Goal: Complete application form

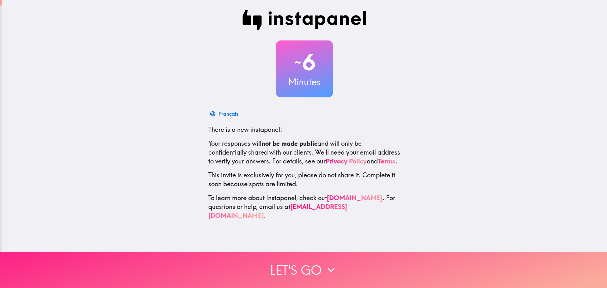
click at [295, 268] on button "Let's go" at bounding box center [303, 270] width 607 height 36
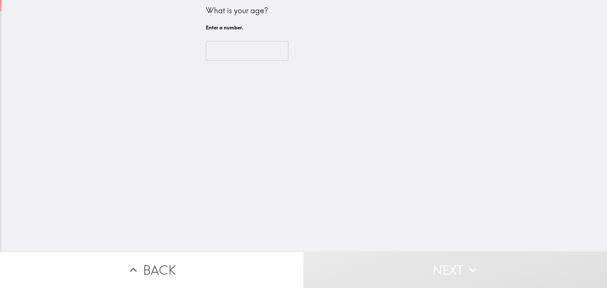
click at [245, 59] on input "number" at bounding box center [247, 51] width 83 height 20
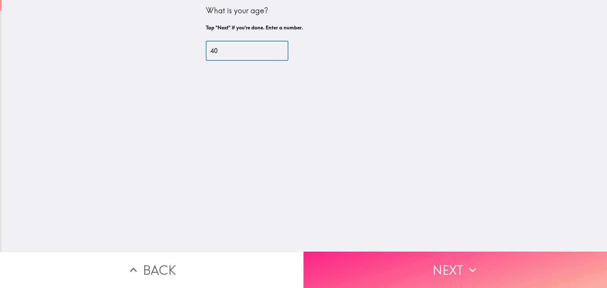
type input "40"
click at [378, 268] on button "Next" at bounding box center [456, 270] width 304 height 36
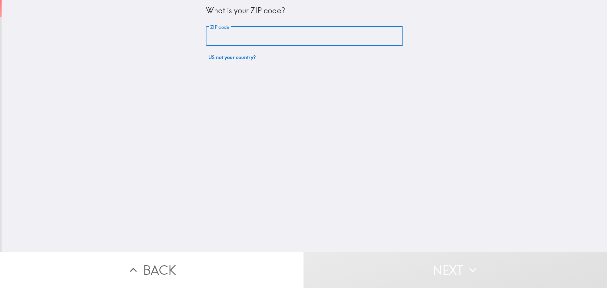
click at [254, 38] on input "ZIP code" at bounding box center [304, 37] width 197 height 20
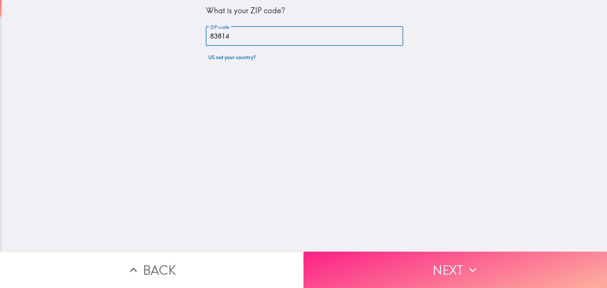
type input "83814"
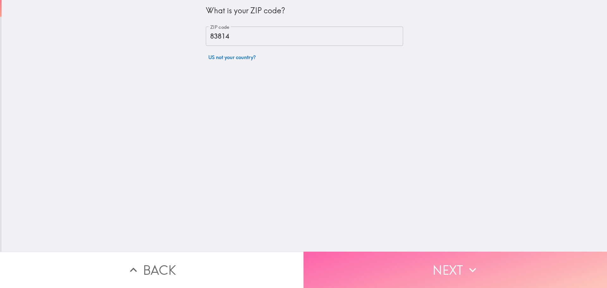
click at [389, 270] on button "Next" at bounding box center [456, 270] width 304 height 36
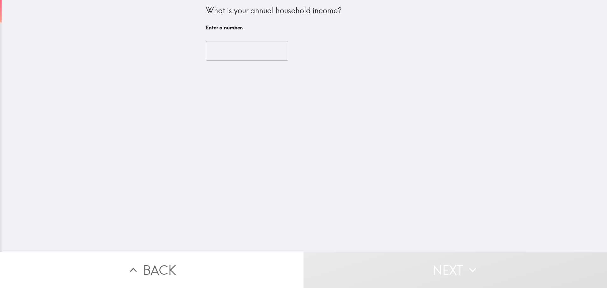
click at [235, 55] on input "number" at bounding box center [247, 51] width 83 height 20
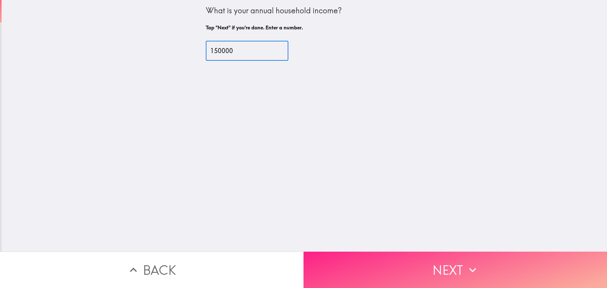
type input "150000"
click at [395, 266] on button "Next" at bounding box center [456, 270] width 304 height 36
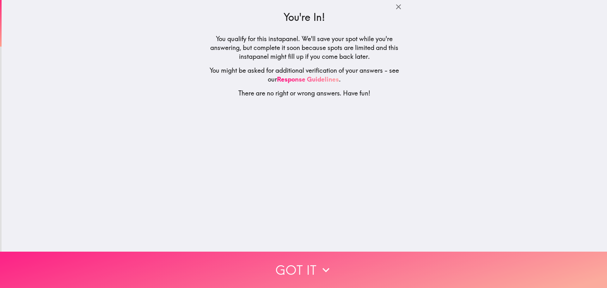
click at [338, 267] on button "Got it" at bounding box center [303, 270] width 607 height 36
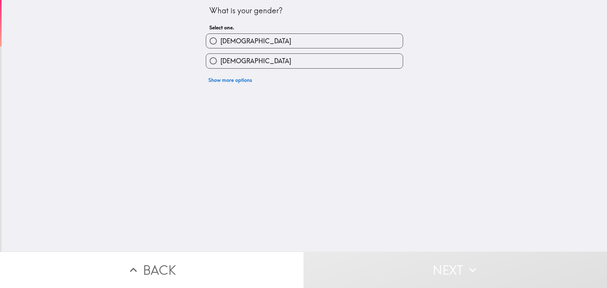
drag, startPoint x: 246, startPoint y: 42, endPoint x: 247, endPoint y: 46, distance: 4.3
click at [246, 42] on label "[DEMOGRAPHIC_DATA]" at bounding box center [304, 41] width 197 height 14
click at [220, 42] on input "[DEMOGRAPHIC_DATA]" at bounding box center [213, 41] width 14 height 14
radio input "true"
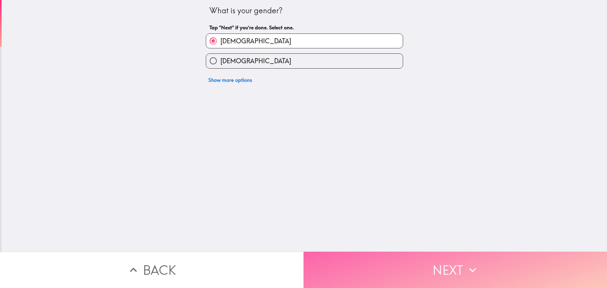
click at [403, 263] on button "Next" at bounding box center [456, 270] width 304 height 36
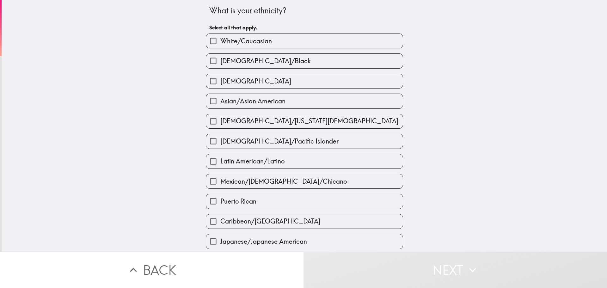
click at [232, 40] on span "White/Caucasian" at bounding box center [246, 41] width 52 height 9
click at [220, 40] on input "White/Caucasian" at bounding box center [213, 41] width 14 height 14
checkbox input "true"
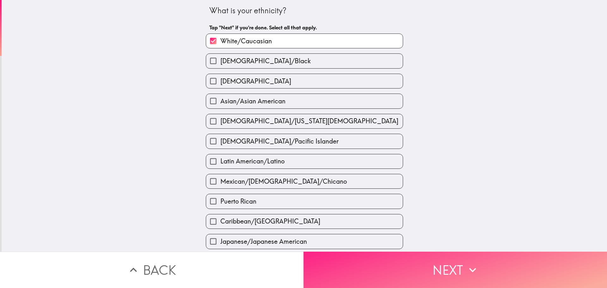
click at [408, 275] on button "Next" at bounding box center [456, 270] width 304 height 36
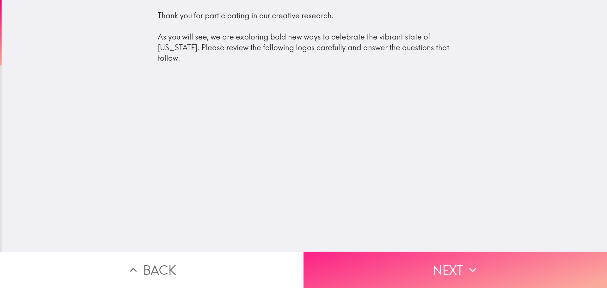
click at [420, 265] on button "Next" at bounding box center [456, 270] width 304 height 36
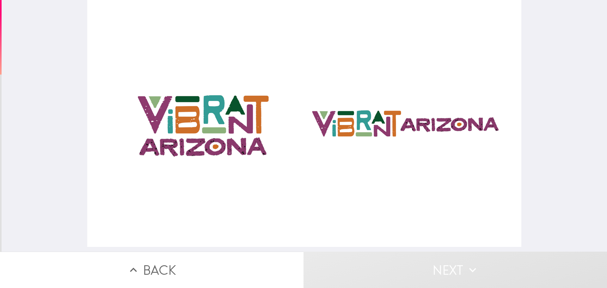
click at [362, 121] on div at bounding box center [304, 123] width 435 height 247
click at [205, 131] on div at bounding box center [304, 123] width 435 height 247
click at [430, 270] on button "Next" at bounding box center [456, 270] width 304 height 36
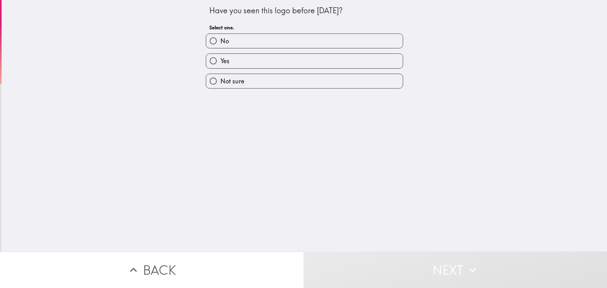
click at [256, 44] on label "No" at bounding box center [304, 41] width 197 height 14
click at [220, 44] on input "No" at bounding box center [213, 41] width 14 height 14
radio input "true"
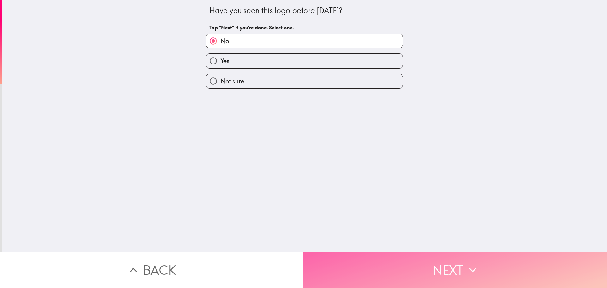
click at [403, 263] on button "Next" at bounding box center [456, 270] width 304 height 36
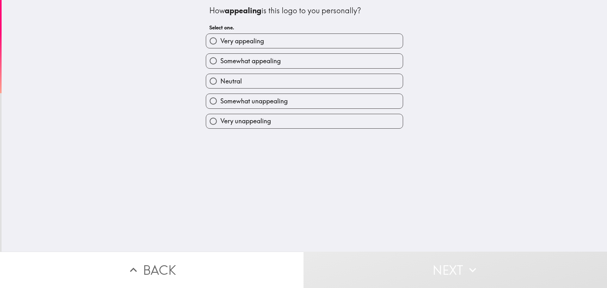
click at [241, 43] on span "Very appealing" at bounding box center [242, 41] width 44 height 9
click at [220, 43] on input "Very appealing" at bounding box center [213, 41] width 14 height 14
radio input "true"
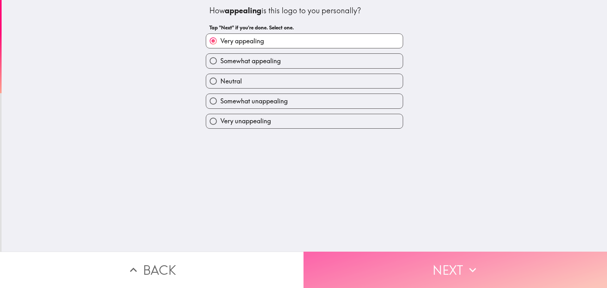
click at [436, 268] on button "Next" at bounding box center [456, 270] width 304 height 36
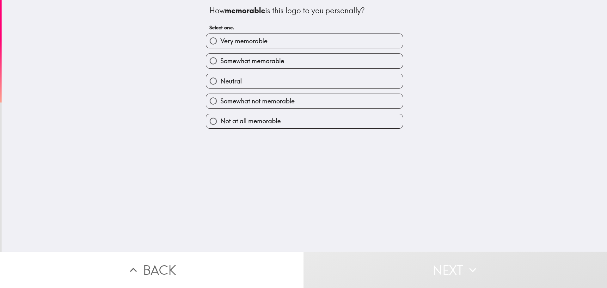
click at [249, 63] on span "Somewhat memorable" at bounding box center [252, 61] width 64 height 9
click at [220, 63] on input "Somewhat memorable" at bounding box center [213, 61] width 14 height 14
radio input "true"
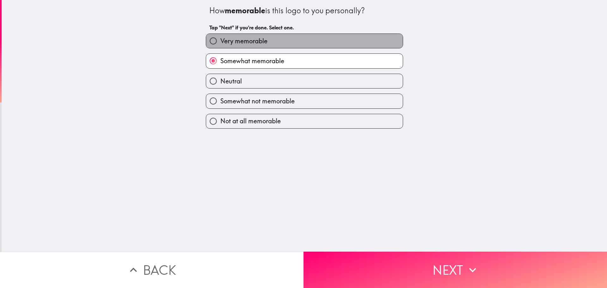
click at [261, 40] on span "Very memorable" at bounding box center [243, 41] width 47 height 9
click at [220, 40] on input "Very memorable" at bounding box center [213, 41] width 14 height 14
radio input "true"
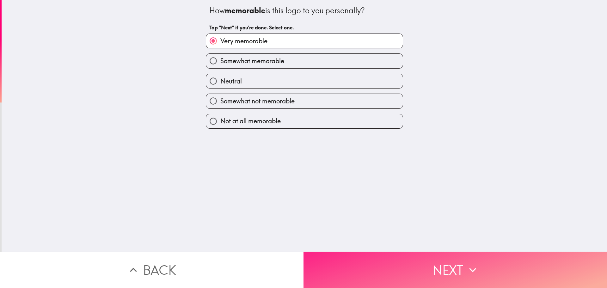
click at [416, 269] on button "Next" at bounding box center [456, 270] width 304 height 36
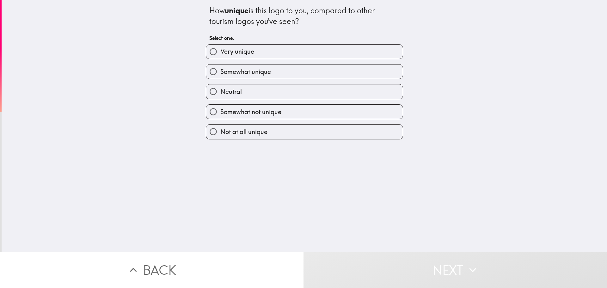
click at [234, 58] on label "Very unique" at bounding box center [304, 52] width 197 height 14
click at [220, 58] on input "Very unique" at bounding box center [213, 52] width 14 height 14
radio input "true"
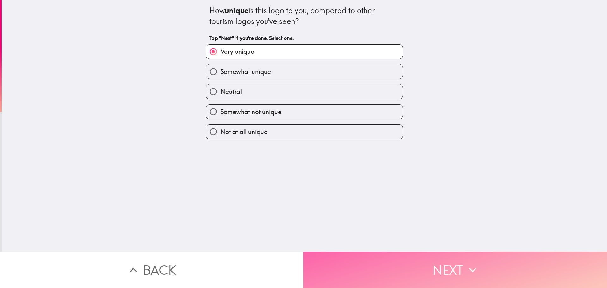
click at [422, 278] on button "Next" at bounding box center [456, 270] width 304 height 36
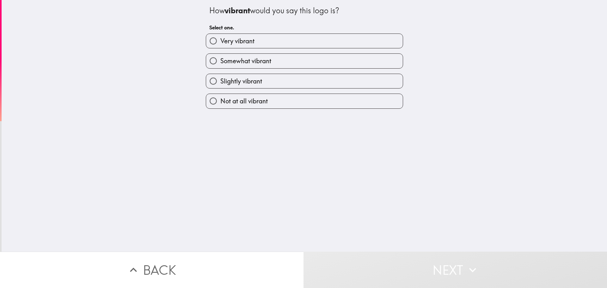
click at [248, 43] on span "Very vibrant" at bounding box center [237, 41] width 34 height 9
click at [220, 43] on input "Very vibrant" at bounding box center [213, 41] width 14 height 14
radio input "true"
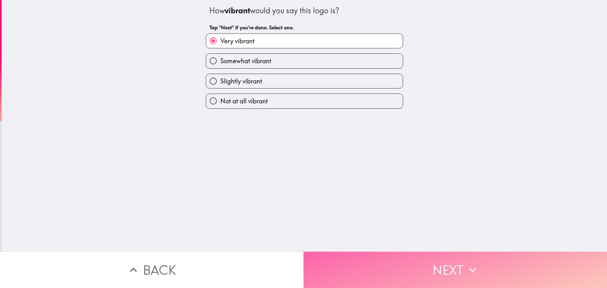
click at [402, 270] on button "Next" at bounding box center [456, 270] width 304 height 36
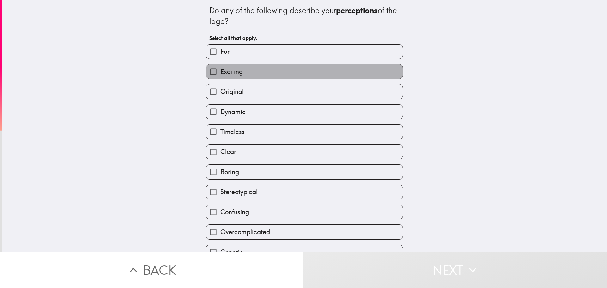
click at [234, 73] on span "Exciting" at bounding box center [231, 71] width 22 height 9
click at [220, 73] on input "Exciting" at bounding box center [213, 72] width 14 height 14
checkbox input "true"
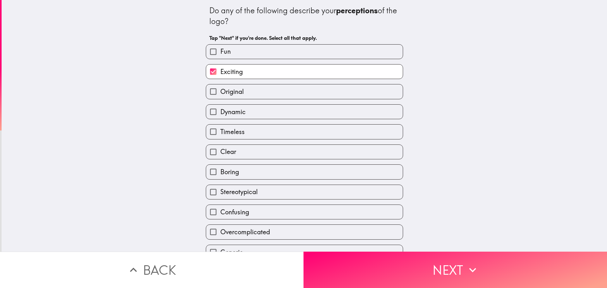
click at [235, 93] on span "Original" at bounding box center [231, 91] width 23 height 9
click at [220, 93] on input "Original" at bounding box center [213, 91] width 14 height 14
checkbox input "true"
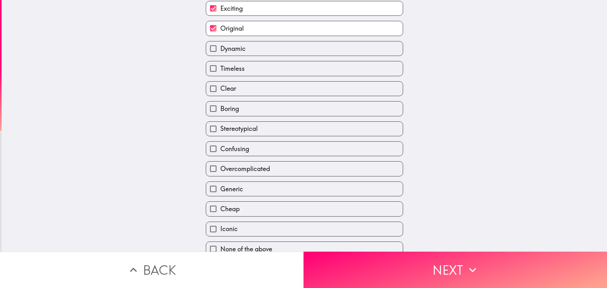
scroll to position [73, 0]
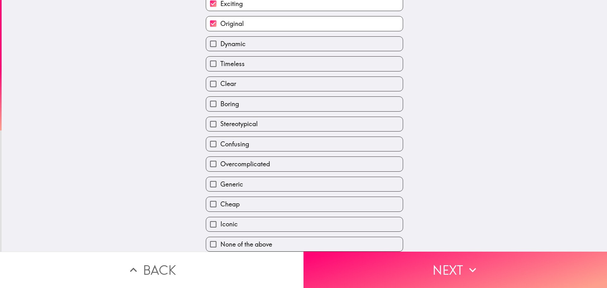
click at [234, 221] on label "Iconic" at bounding box center [304, 224] width 197 height 14
click at [220, 221] on input "Iconic" at bounding box center [213, 224] width 14 height 14
checkbox input "true"
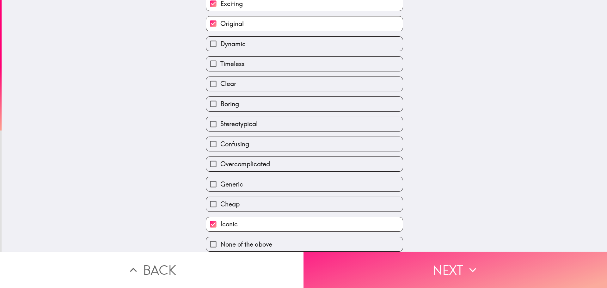
click at [364, 265] on button "Next" at bounding box center [456, 270] width 304 height 36
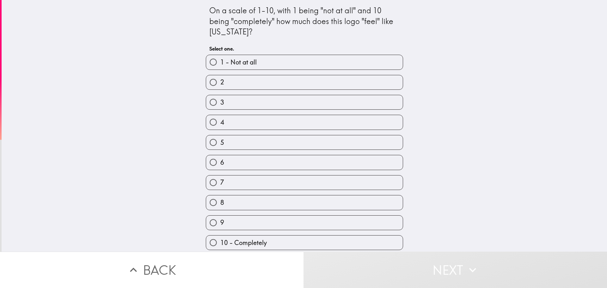
click at [249, 241] on span "10 - Completely" at bounding box center [243, 242] width 46 height 9
click at [220, 241] on input "10 - Completely" at bounding box center [213, 243] width 14 height 14
radio input "true"
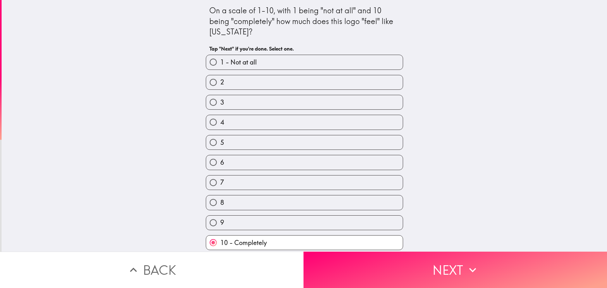
scroll to position [3, 0]
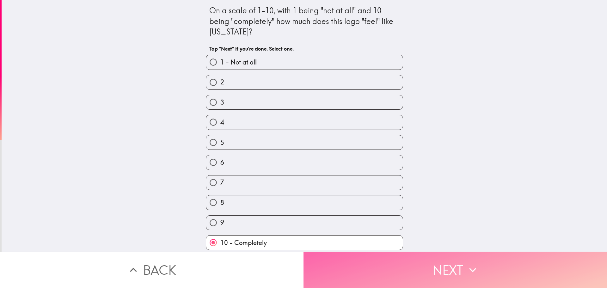
click at [420, 269] on button "Next" at bounding box center [456, 270] width 304 height 36
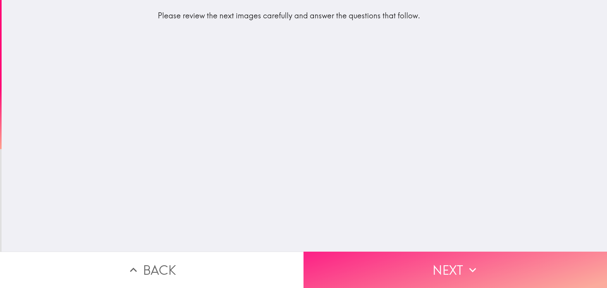
click at [405, 261] on button "Next" at bounding box center [456, 270] width 304 height 36
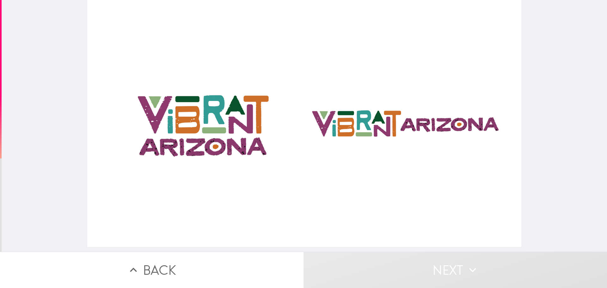
click at [223, 139] on div at bounding box center [304, 123] width 435 height 247
click at [355, 128] on div at bounding box center [304, 123] width 435 height 247
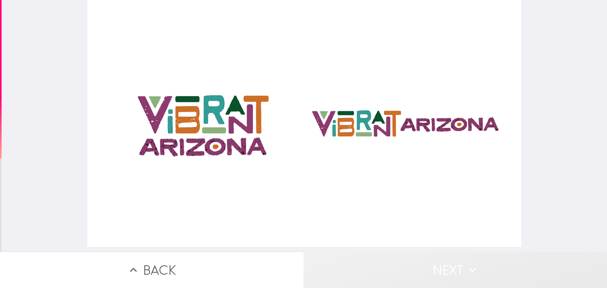
click at [432, 266] on button "Next" at bounding box center [456, 270] width 304 height 36
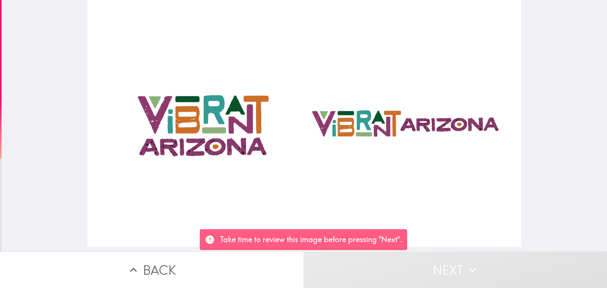
drag, startPoint x: 373, startPoint y: 139, endPoint x: 313, endPoint y: 175, distance: 69.7
click at [313, 175] on div at bounding box center [304, 123] width 435 height 247
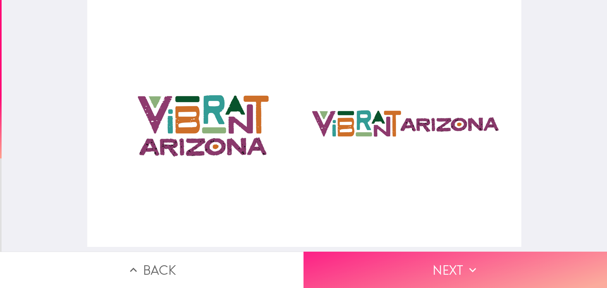
click at [415, 270] on button "Next" at bounding box center [456, 270] width 304 height 36
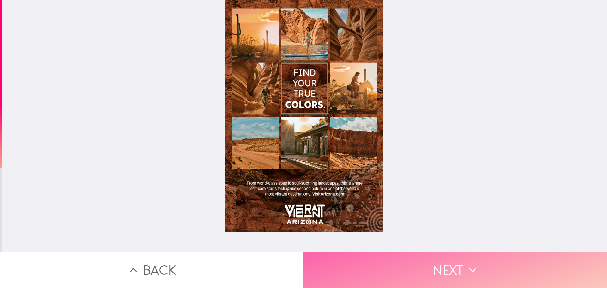
click at [391, 263] on button "Next" at bounding box center [456, 270] width 304 height 36
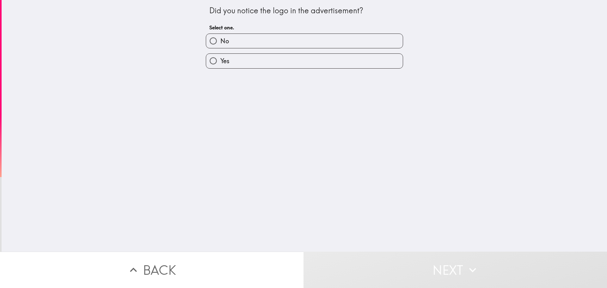
click at [274, 42] on label "No" at bounding box center [304, 41] width 197 height 14
click at [220, 42] on input "No" at bounding box center [213, 41] width 14 height 14
radio input "true"
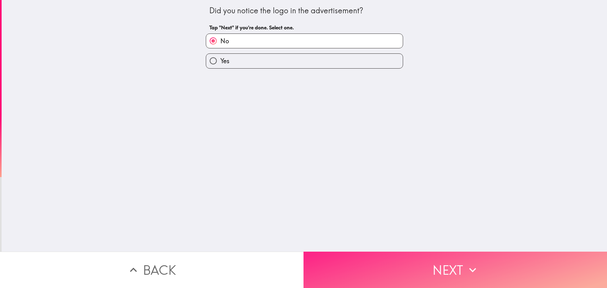
click at [391, 270] on button "Next" at bounding box center [456, 270] width 304 height 36
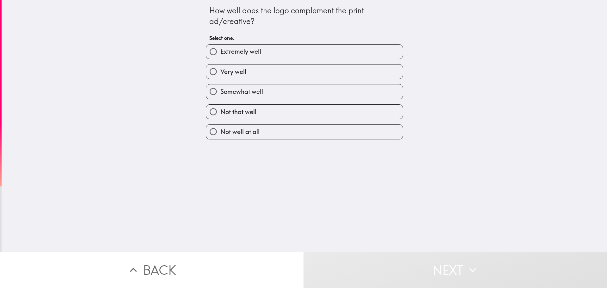
click at [255, 53] on span "Extremely well" at bounding box center [240, 51] width 41 height 9
click at [220, 53] on input "Extremely well" at bounding box center [213, 52] width 14 height 14
radio input "true"
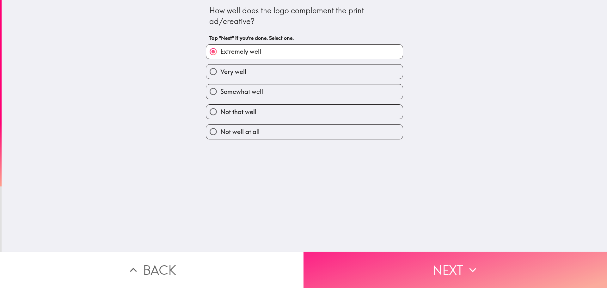
click at [380, 257] on button "Next" at bounding box center [456, 270] width 304 height 36
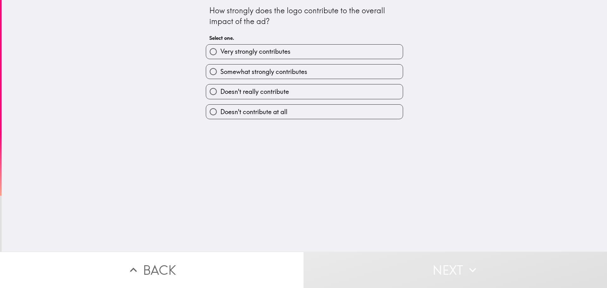
click at [244, 53] on span "Very strongly contributes" at bounding box center [255, 51] width 70 height 9
click at [220, 53] on input "Very strongly contributes" at bounding box center [213, 52] width 14 height 14
radio input "true"
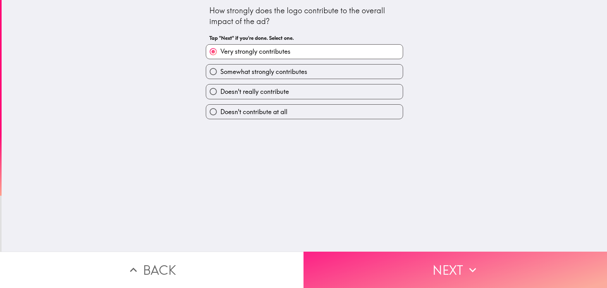
click at [380, 264] on button "Next" at bounding box center [456, 270] width 304 height 36
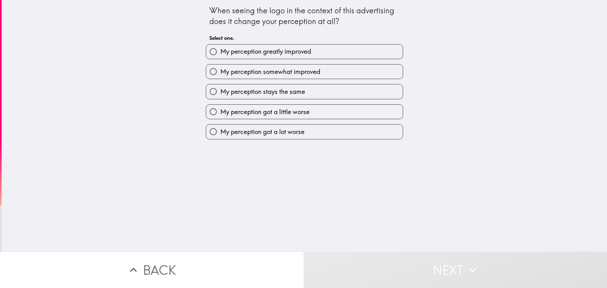
click at [249, 55] on span "My perception greatly improved" at bounding box center [265, 51] width 91 height 9
click at [220, 55] on input "My perception greatly improved" at bounding box center [213, 52] width 14 height 14
radio input "true"
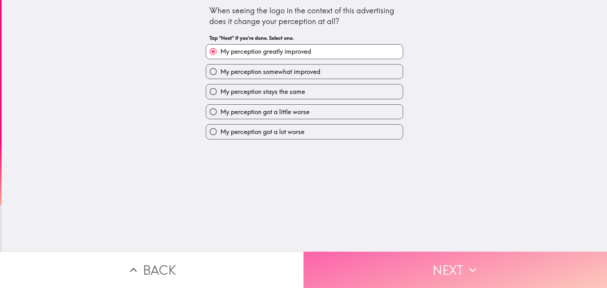
drag, startPoint x: 391, startPoint y: 254, endPoint x: 386, endPoint y: 248, distance: 8.7
click at [391, 254] on button "Next" at bounding box center [456, 270] width 304 height 36
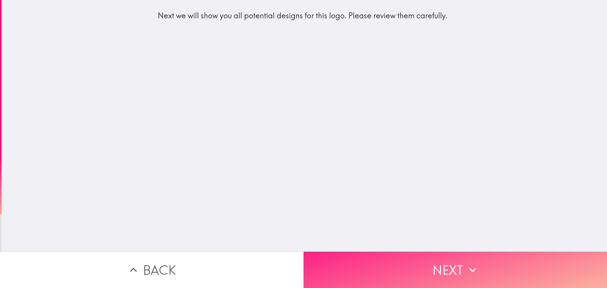
click at [408, 266] on button "Next" at bounding box center [456, 270] width 304 height 36
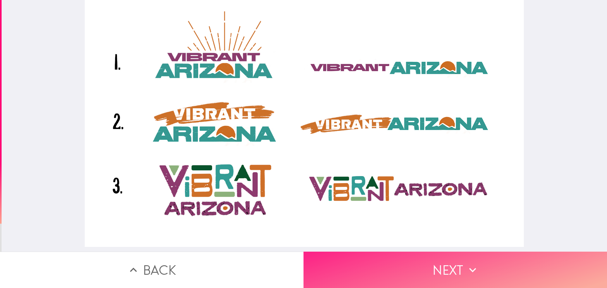
click at [401, 271] on button "Next" at bounding box center [456, 270] width 304 height 36
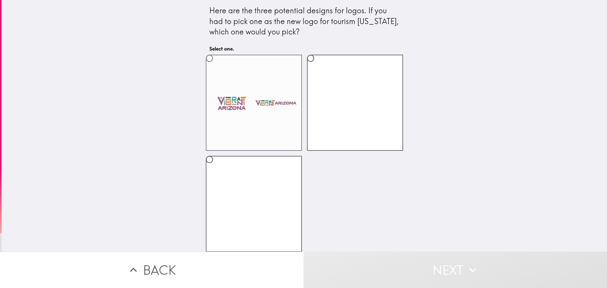
scroll to position [5, 0]
click at [239, 203] on label at bounding box center [254, 204] width 96 height 96
click at [217, 166] on input "radio" at bounding box center [209, 159] width 14 height 14
radio input "true"
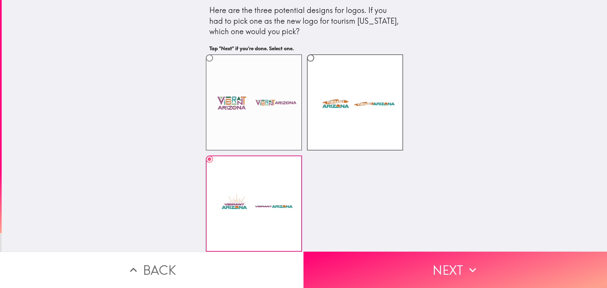
click at [260, 98] on label at bounding box center [254, 102] width 96 height 96
click at [217, 65] on input "radio" at bounding box center [209, 58] width 14 height 14
radio input "true"
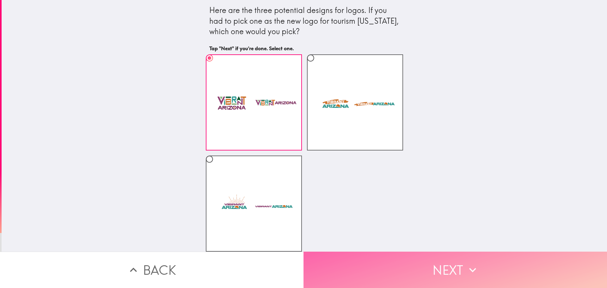
click at [387, 264] on button "Next" at bounding box center [456, 270] width 304 height 36
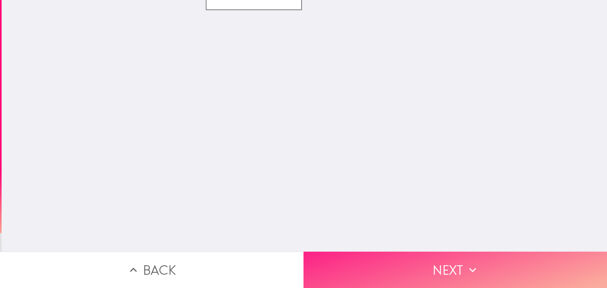
scroll to position [0, 0]
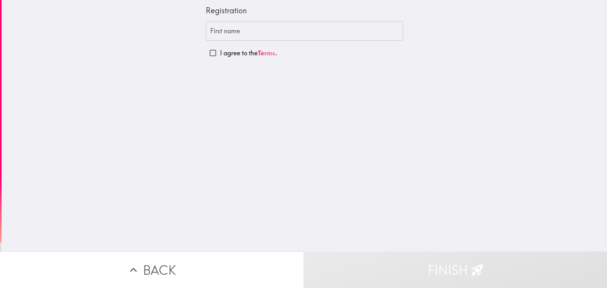
click at [233, 38] on input "First name" at bounding box center [304, 32] width 197 height 20
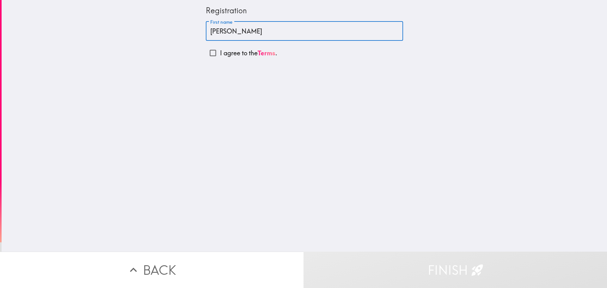
type input "[PERSON_NAME]"
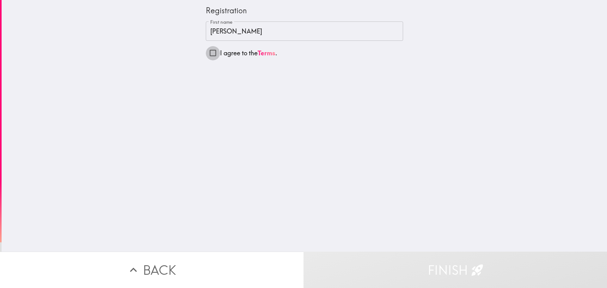
click at [208, 52] on input "I agree to the Terms ." at bounding box center [213, 53] width 14 height 14
checkbox input "true"
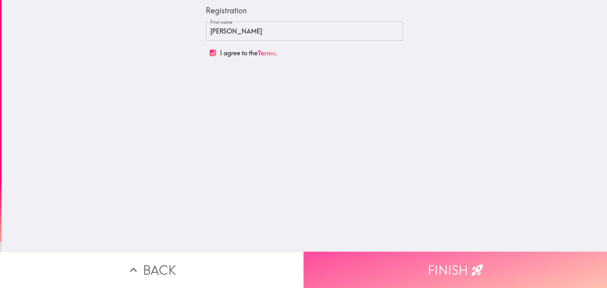
click at [390, 261] on button "Finish" at bounding box center [456, 270] width 304 height 36
